Goal: Information Seeking & Learning: Learn about a topic

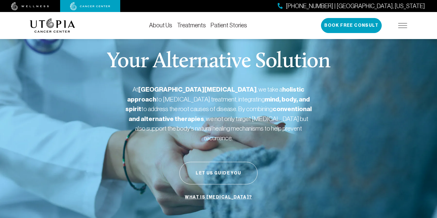
click at [201, 24] on link "Treatments" at bounding box center [191, 25] width 29 height 7
